Goal: Information Seeking & Learning: Find specific fact

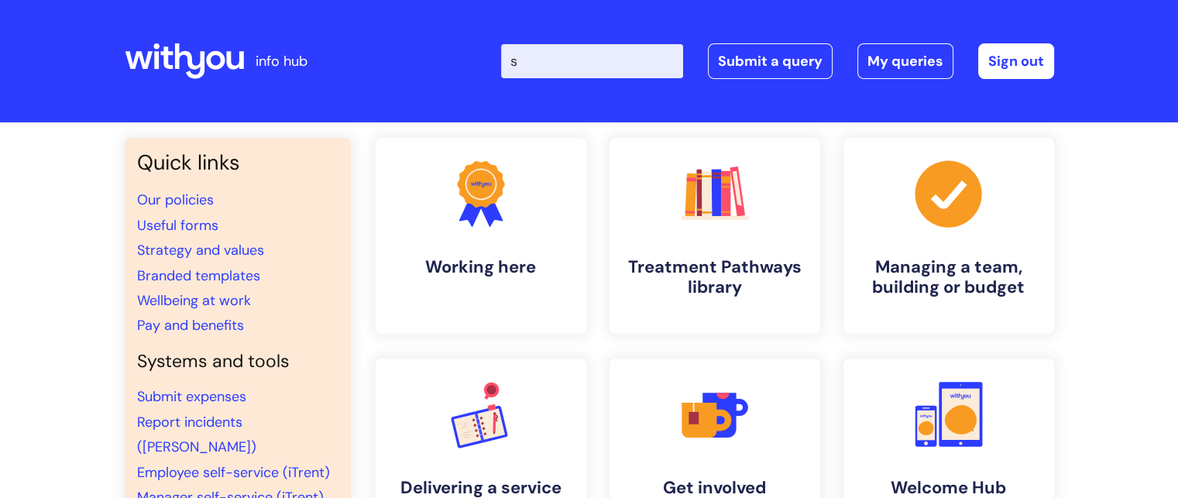
click at [573, 58] on input "s" at bounding box center [592, 61] width 182 height 34
type input "secondment"
click button "Search" at bounding box center [0, 0] width 0 height 0
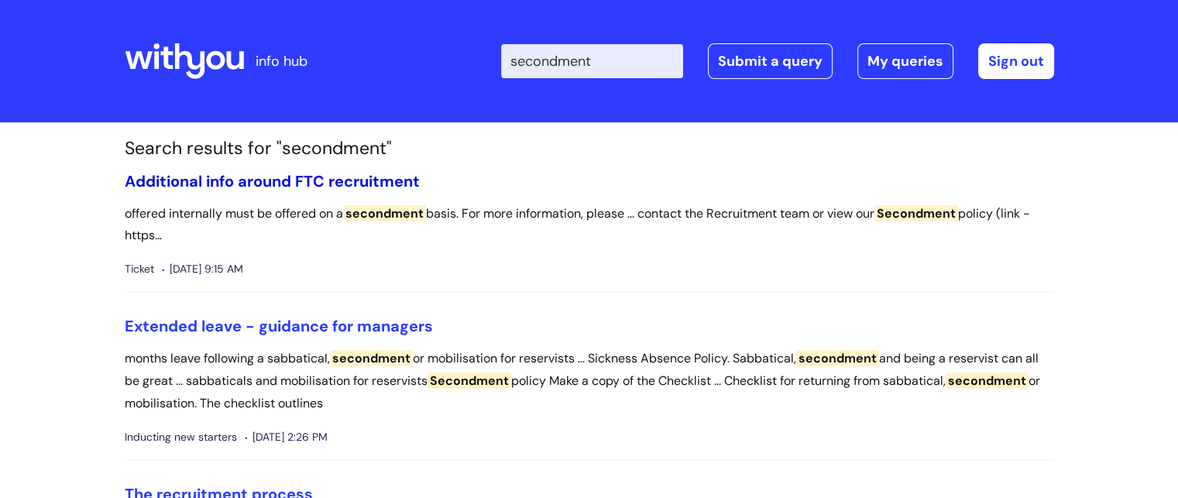
click at [269, 176] on link "Additional info around FTC recruitment" at bounding box center [272, 181] width 295 height 20
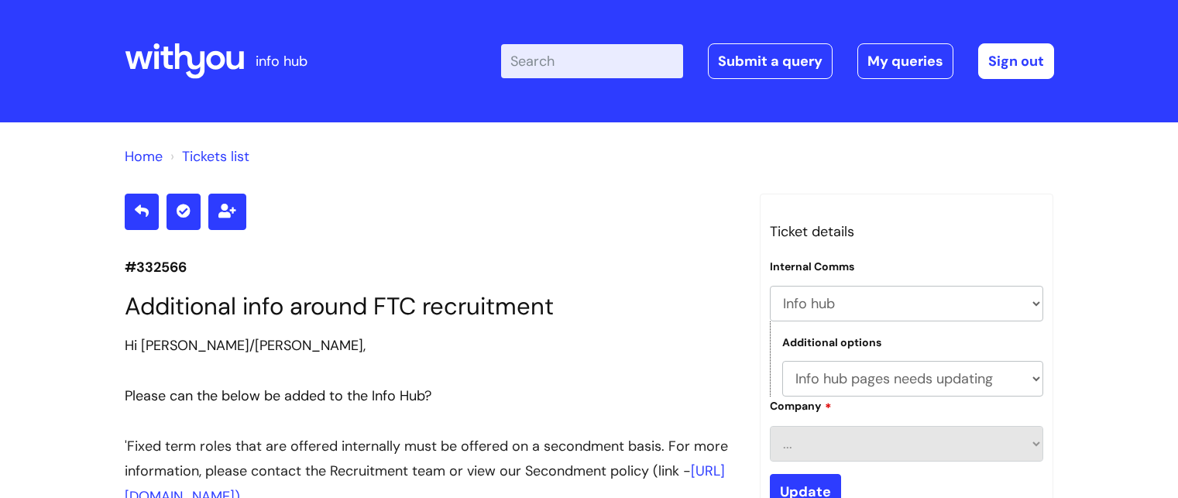
select select "Info hub"
select select "Info hub pages needs updating"
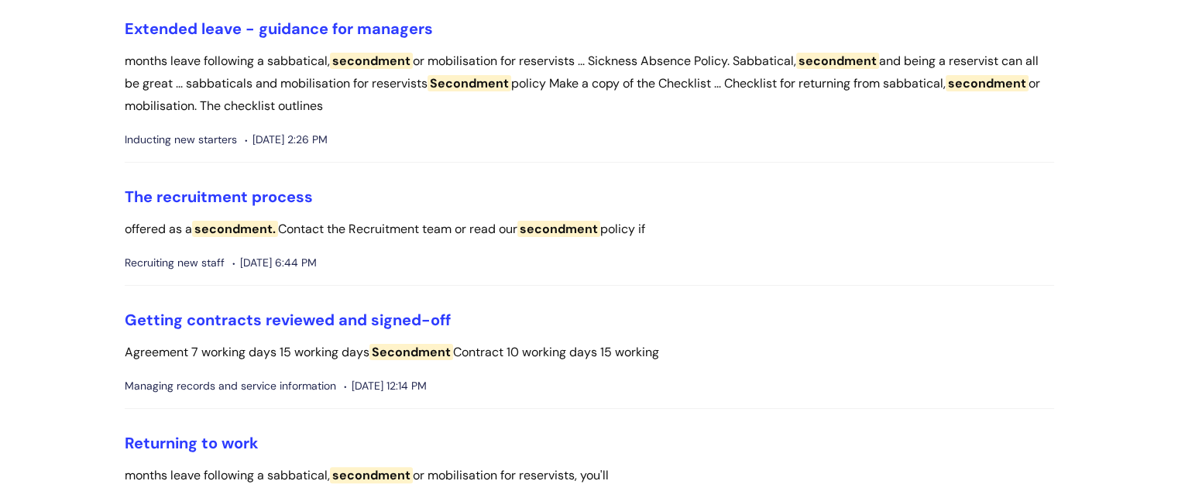
scroll to position [303, 0]
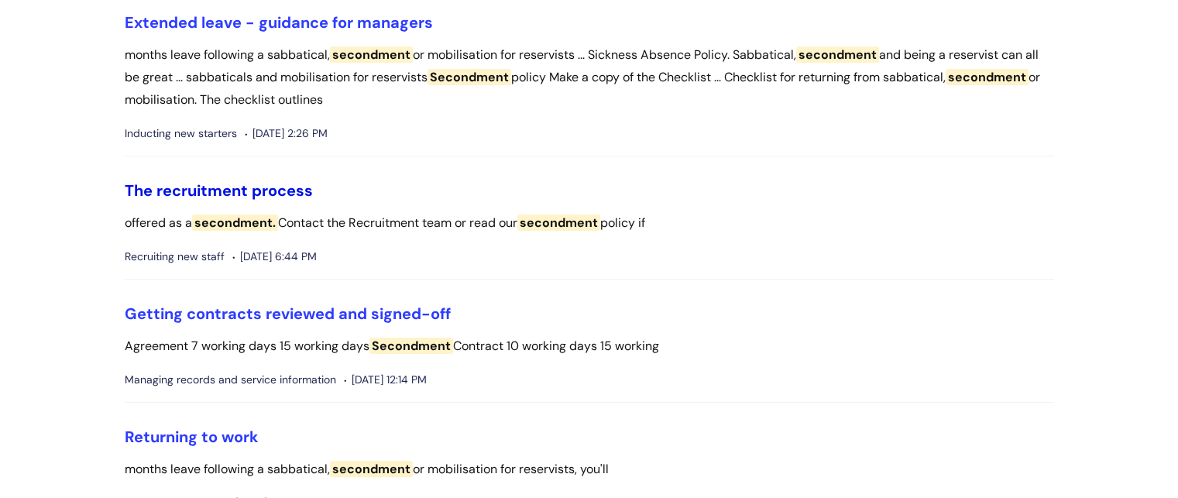
click at [276, 189] on link "The recruitment process" at bounding box center [219, 190] width 188 height 20
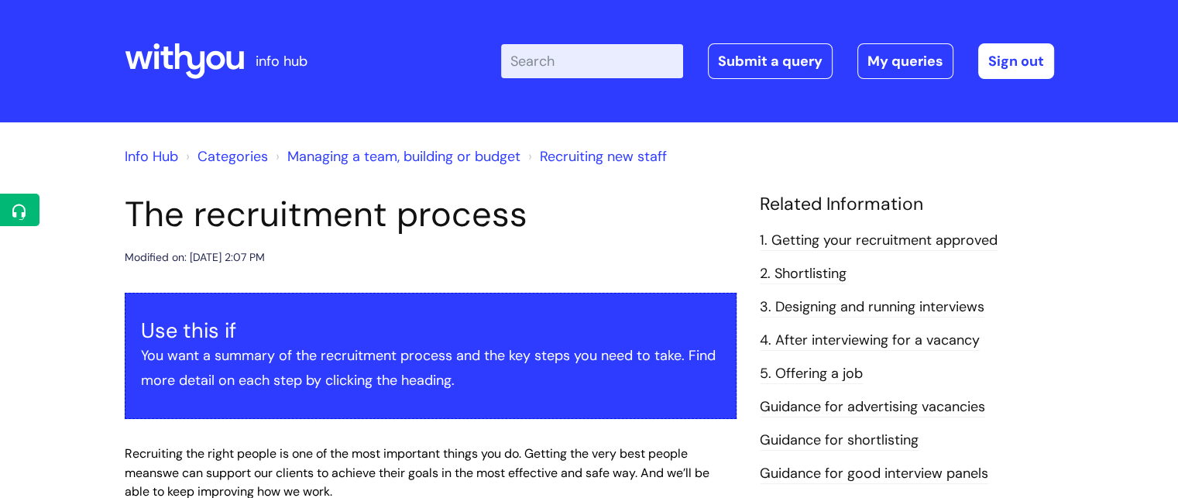
drag, startPoint x: 1167, startPoint y: 49, endPoint x: 1188, endPoint y: 49, distance: 20.9
click at [1177, 49] on html "info hub Enter your search term here... Search Submit a query My queries Welcom…" at bounding box center [589, 249] width 1178 height 498
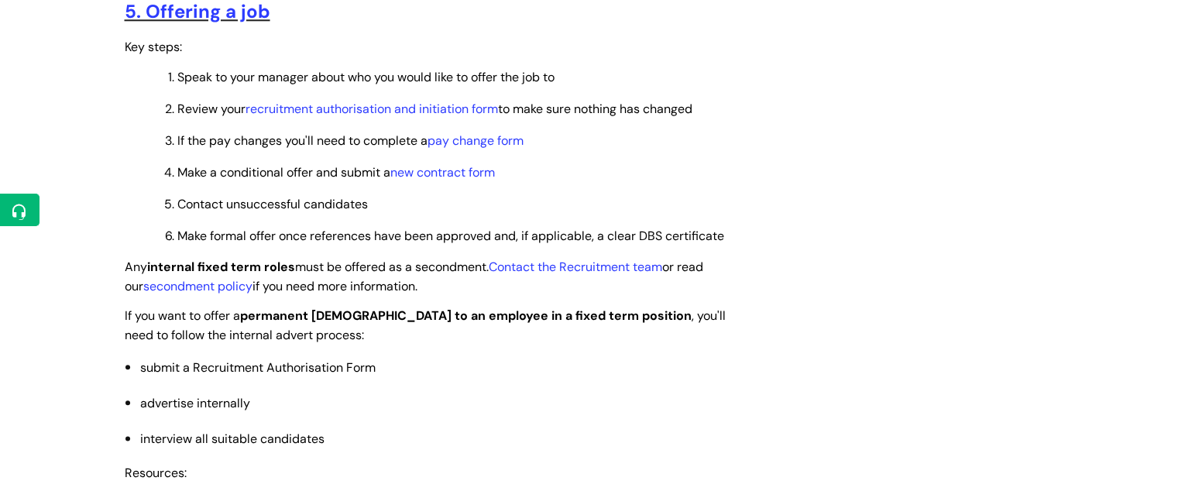
scroll to position [1869, 0]
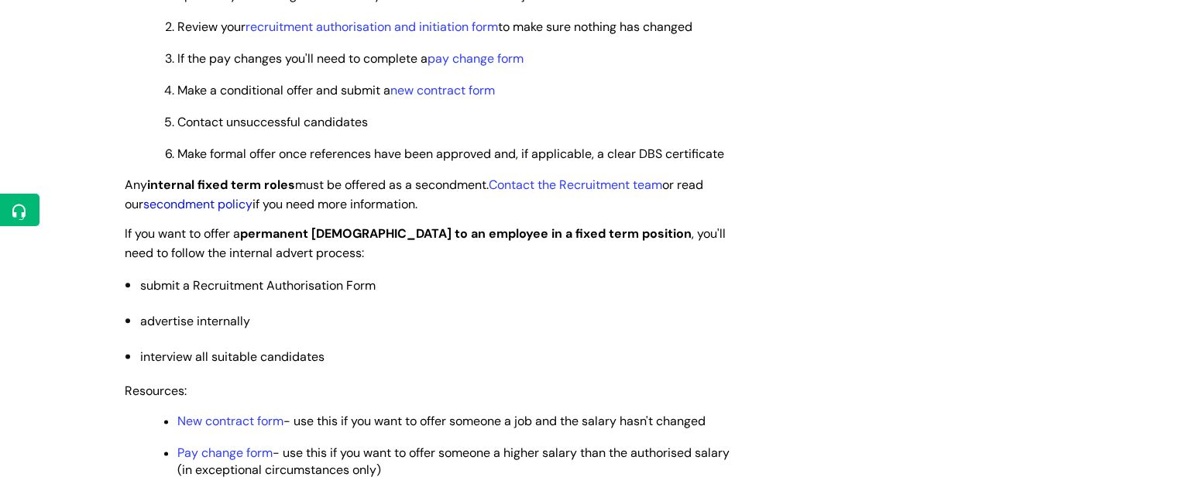
click at [207, 212] on link "secondment policy" at bounding box center [197, 204] width 109 height 16
